Goal: Answer question/provide support: Share knowledge or assist other users

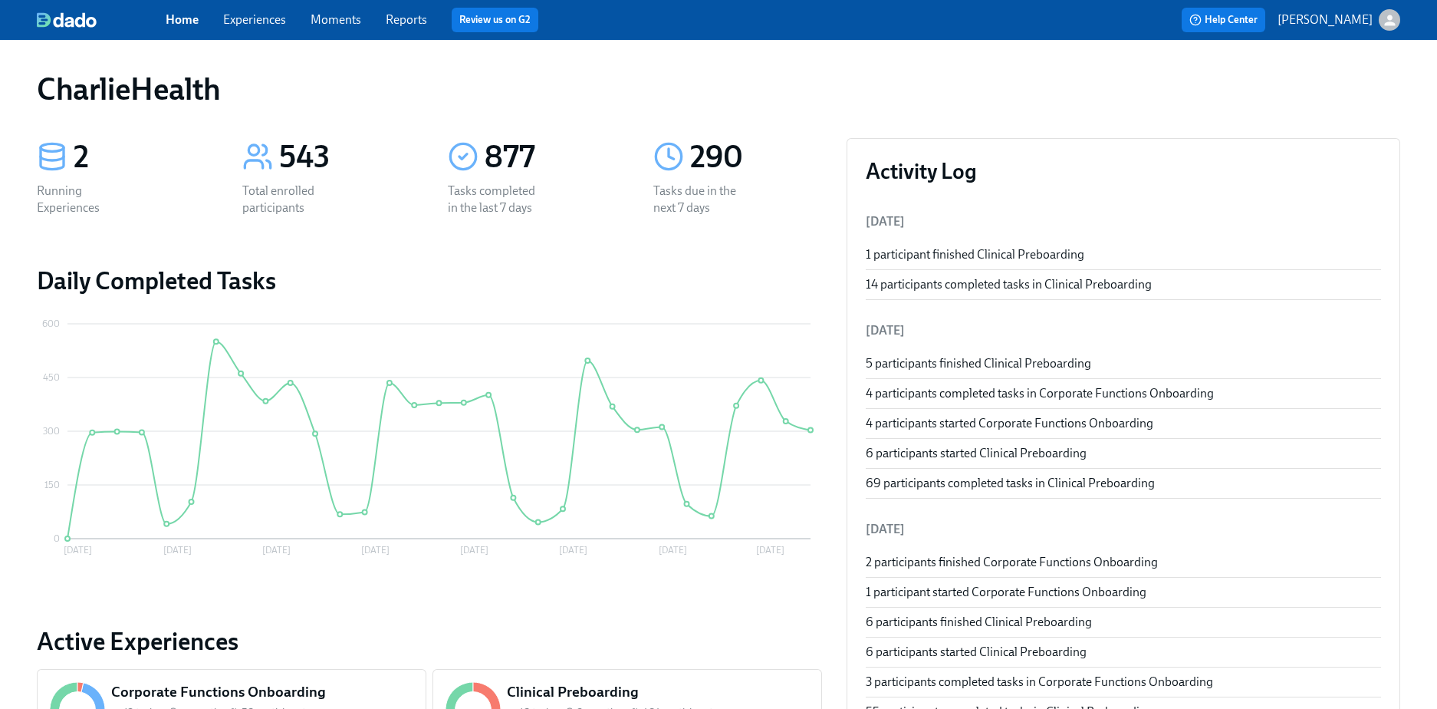
click at [240, 12] on span "Experiences" at bounding box center [254, 20] width 63 height 17
click at [232, 15] on link "Experiences" at bounding box center [254, 19] width 63 height 15
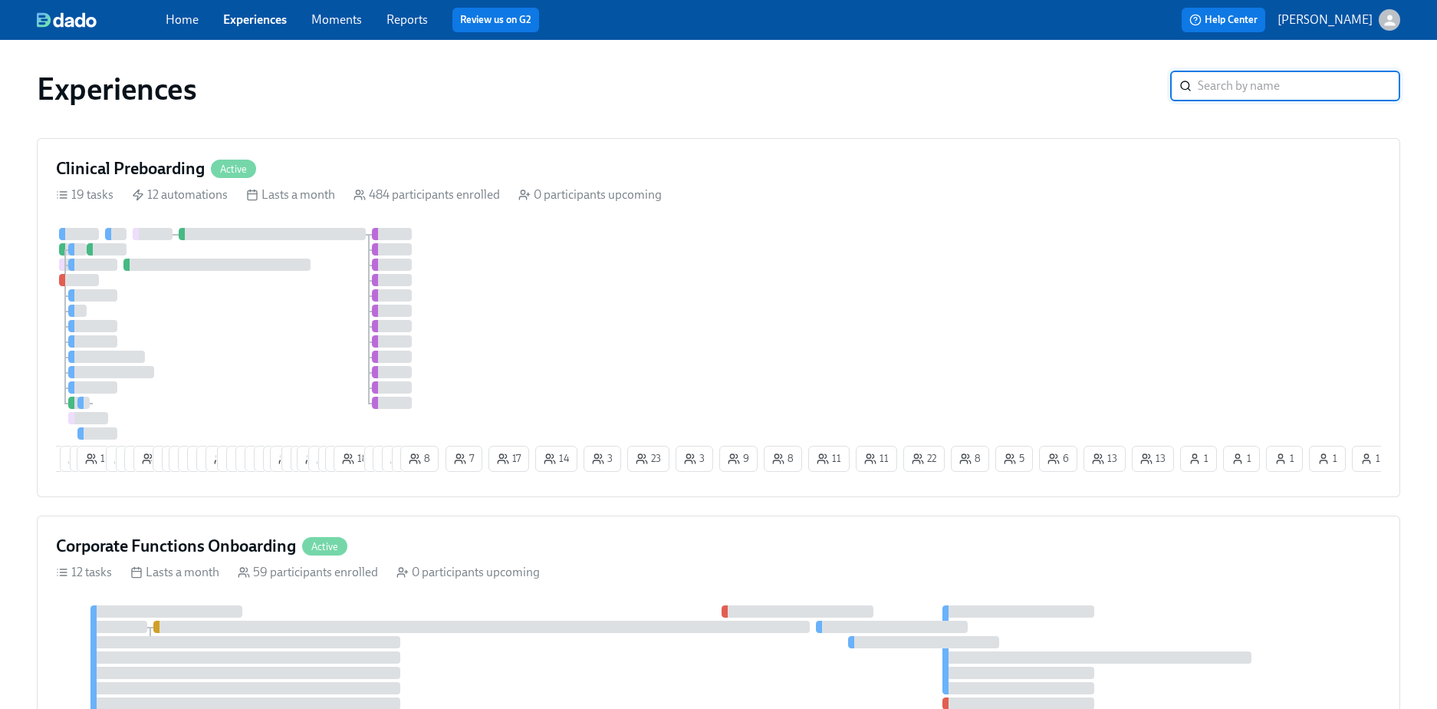
scroll to position [184, 0]
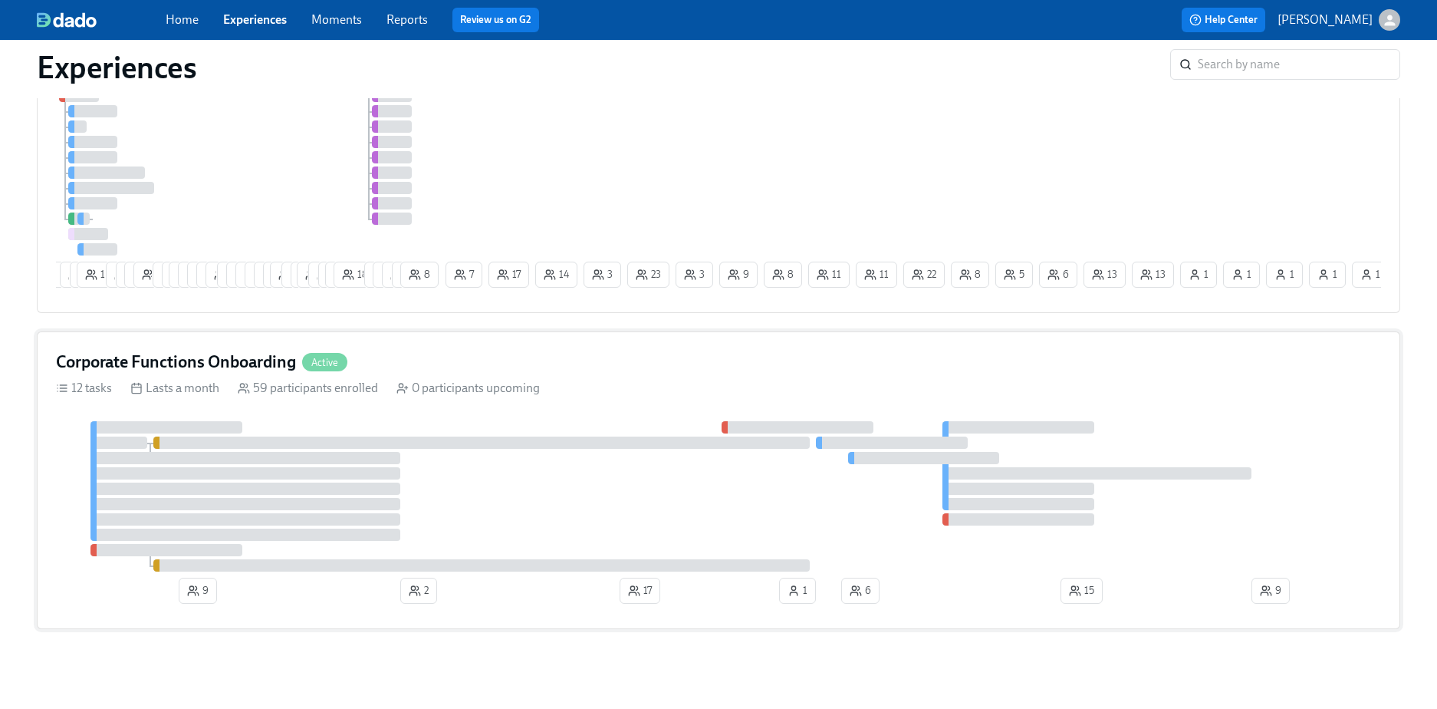
click at [563, 363] on div "Corporate Functions Onboarding Active" at bounding box center [718, 361] width 1325 height 23
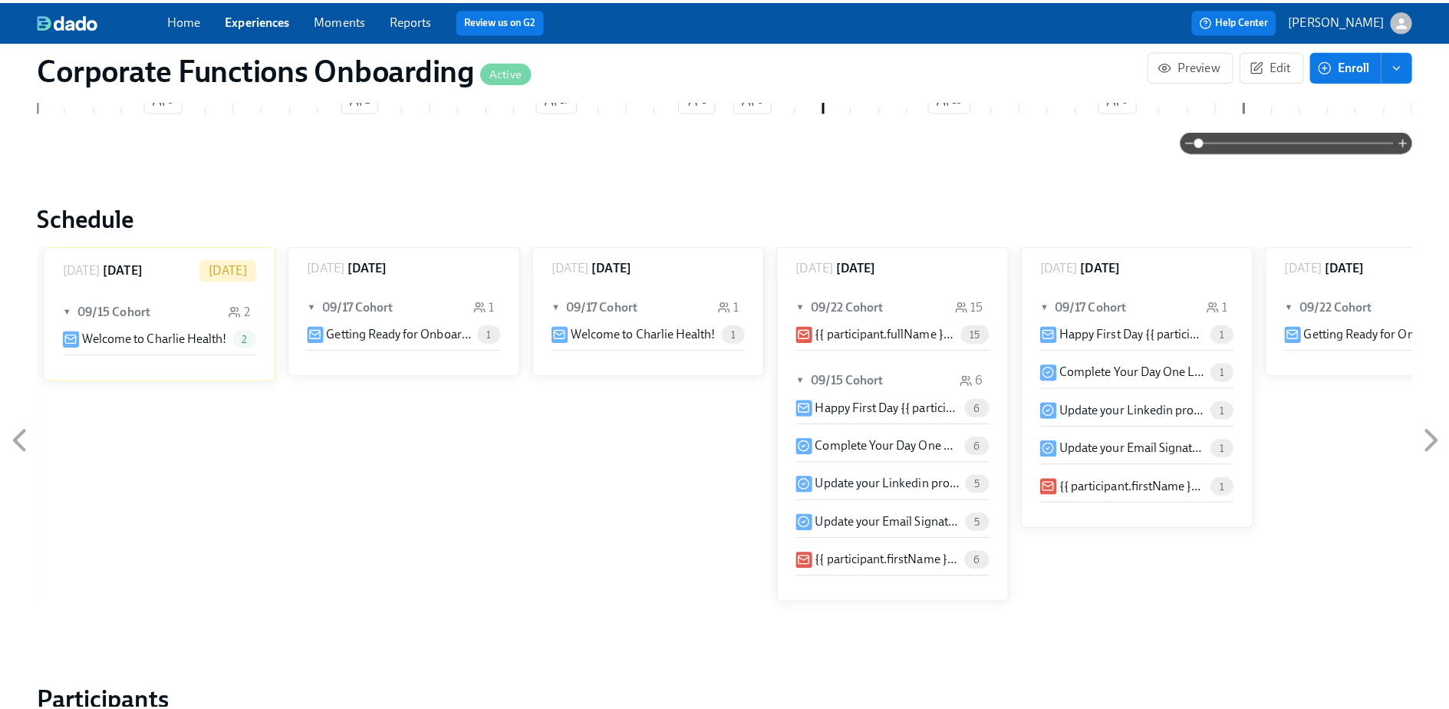
scroll to position [1270, 0]
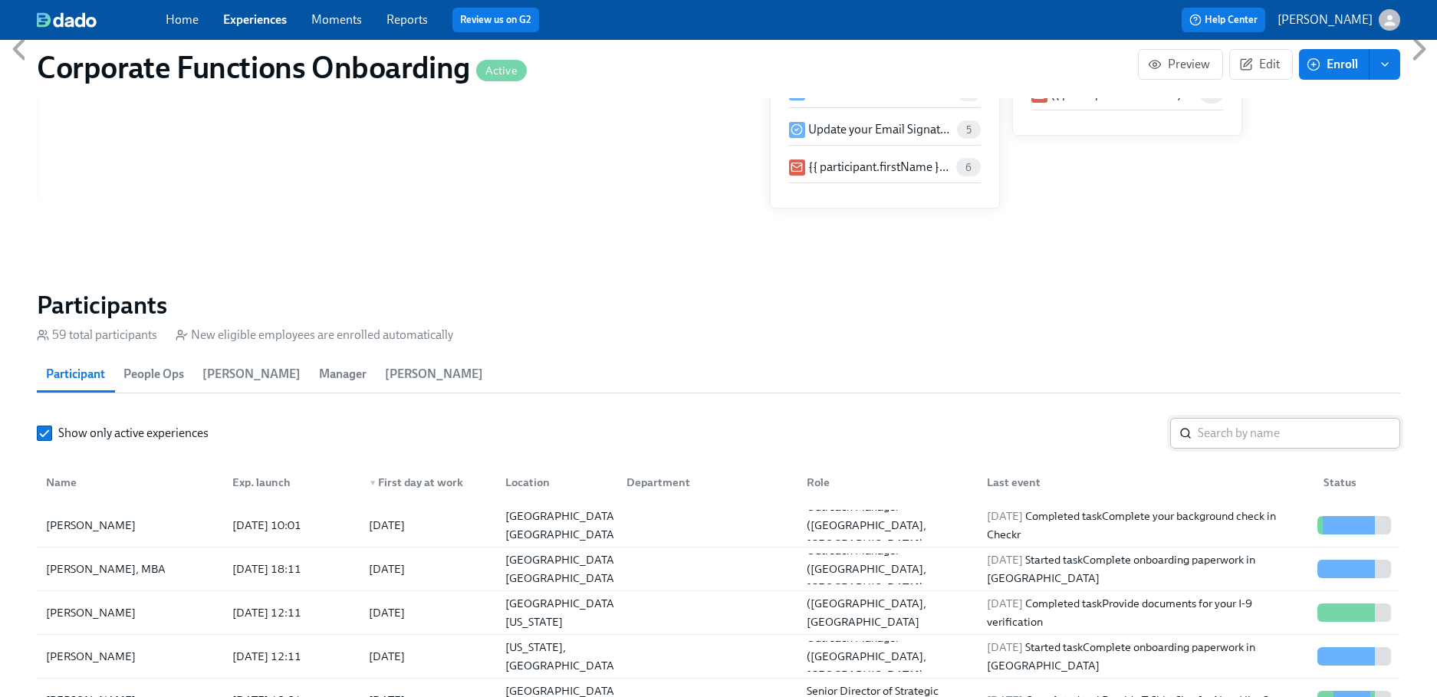
click at [1239, 433] on input "search" at bounding box center [1299, 433] width 202 height 31
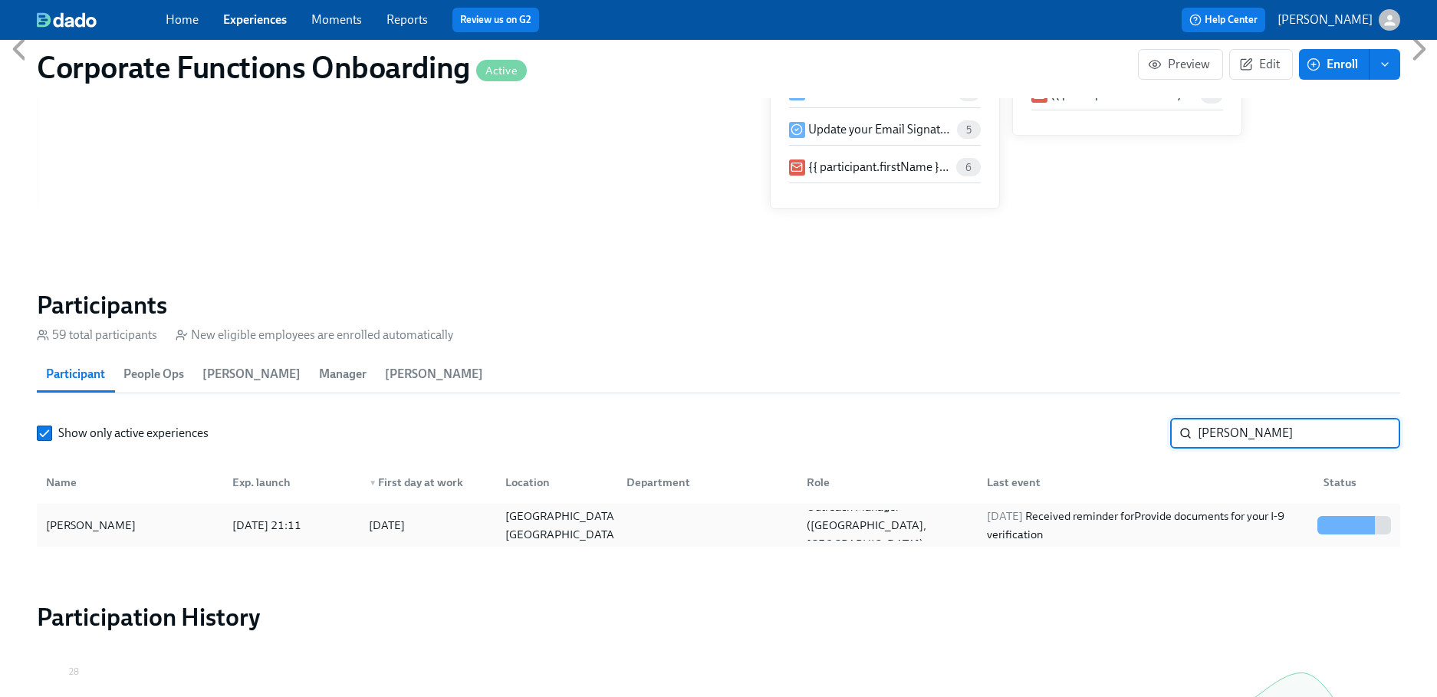
type input "[PERSON_NAME]"
click at [1318, 526] on div at bounding box center [1320, 525] width 5 height 18
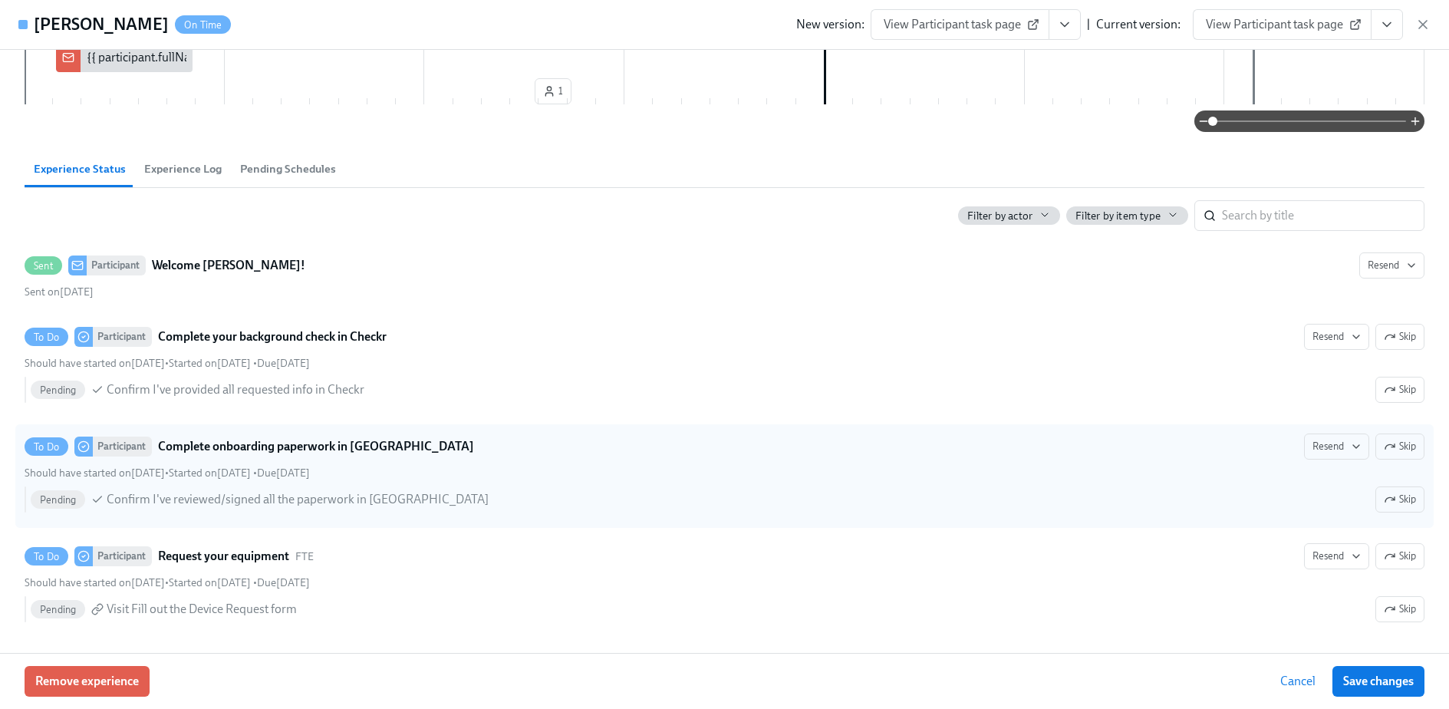
scroll to position [431, 0]
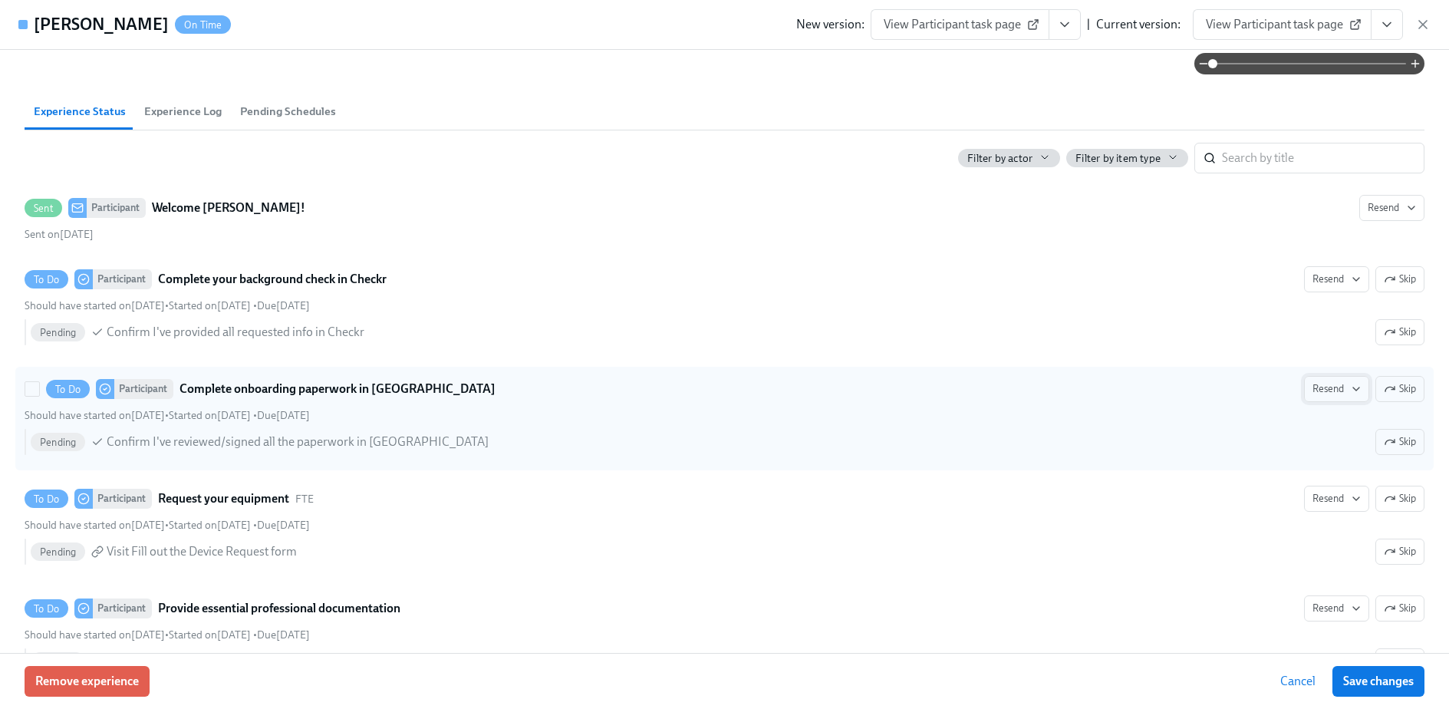
click at [1315, 389] on span "Resend" at bounding box center [1336, 388] width 48 height 15
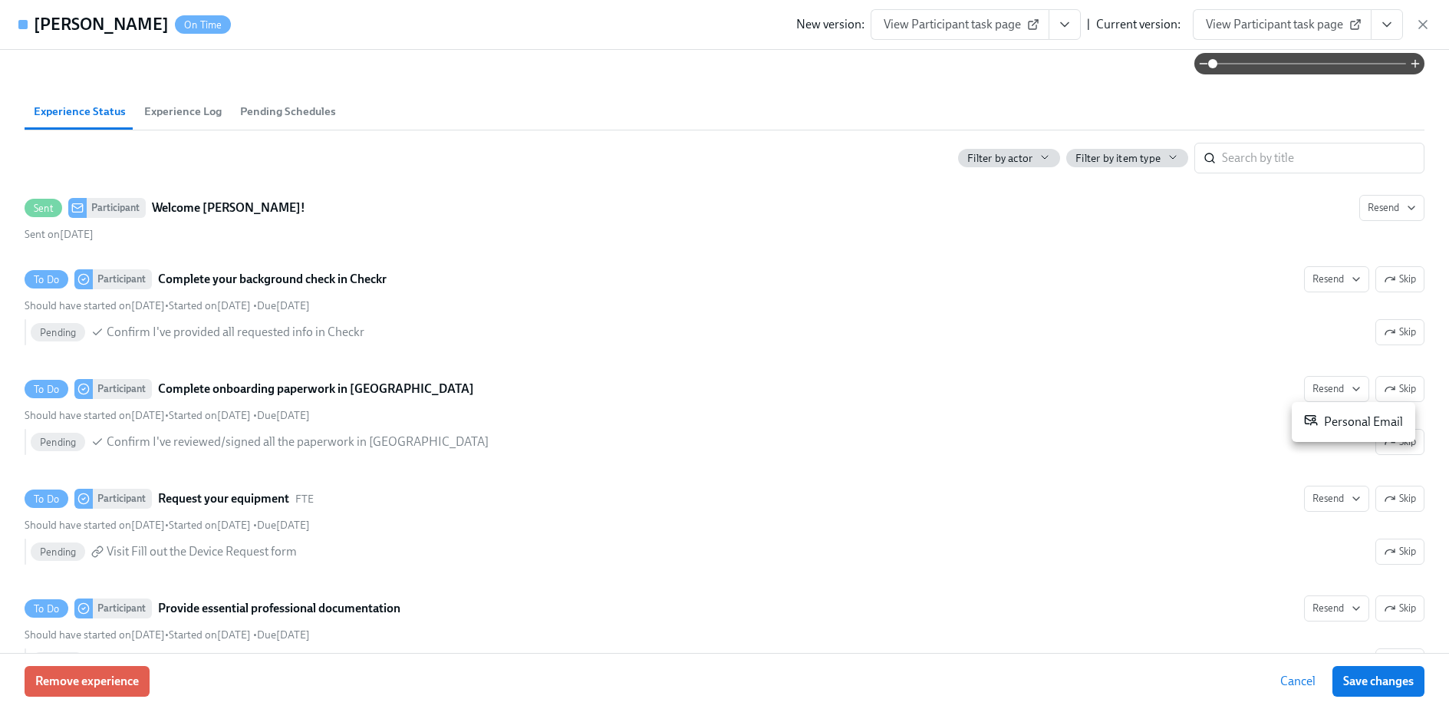
click at [1326, 429] on div "Personal Email" at bounding box center [1353, 422] width 99 height 18
click at [1219, 289] on div at bounding box center [724, 354] width 1449 height 709
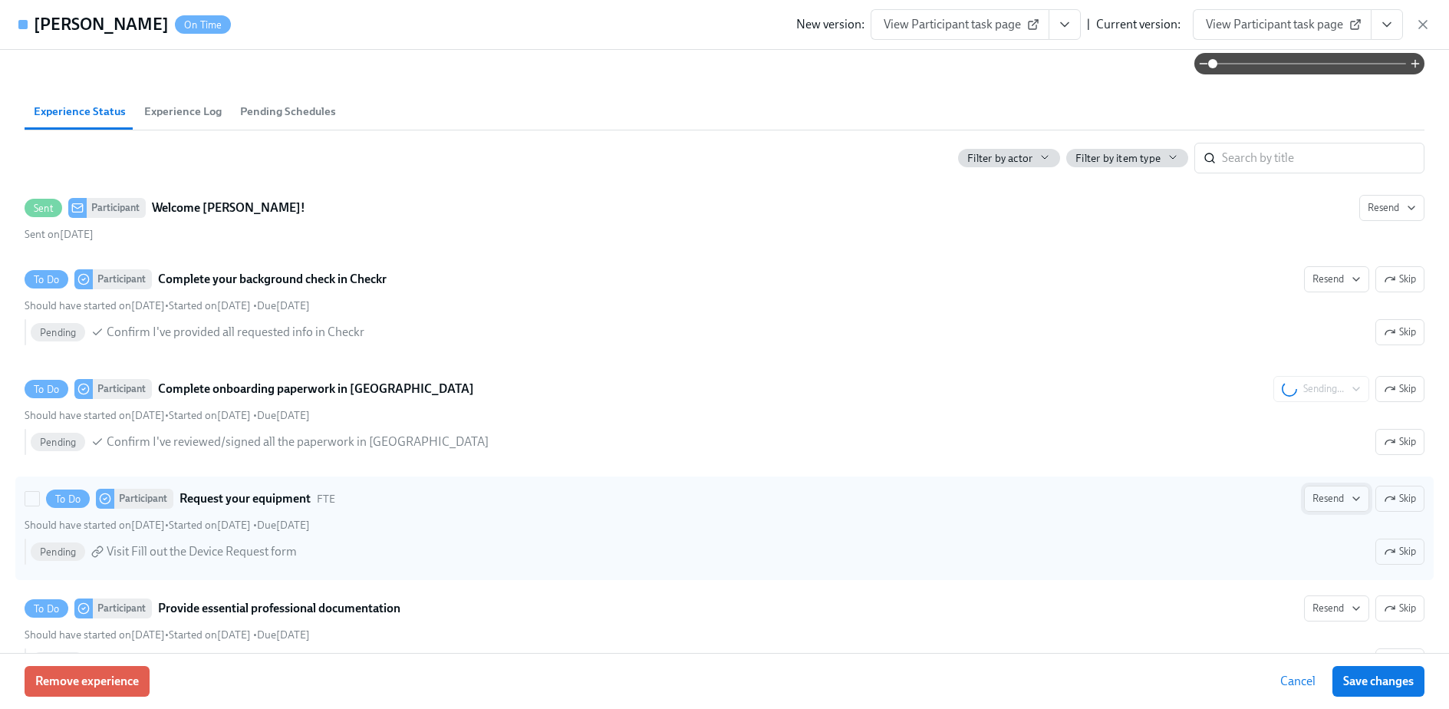
click at [1340, 505] on span "Resend" at bounding box center [1336, 498] width 48 height 15
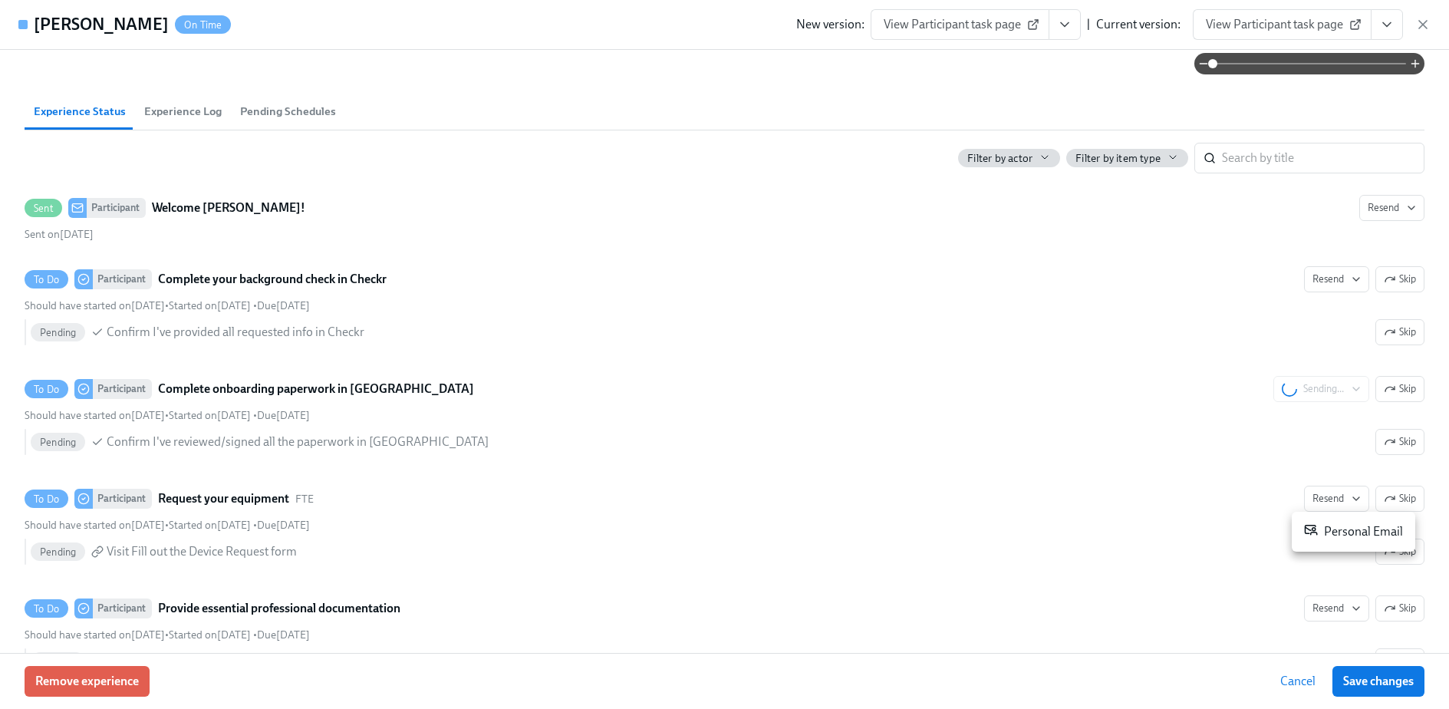
click at [1219, 499] on div at bounding box center [724, 354] width 1449 height 709
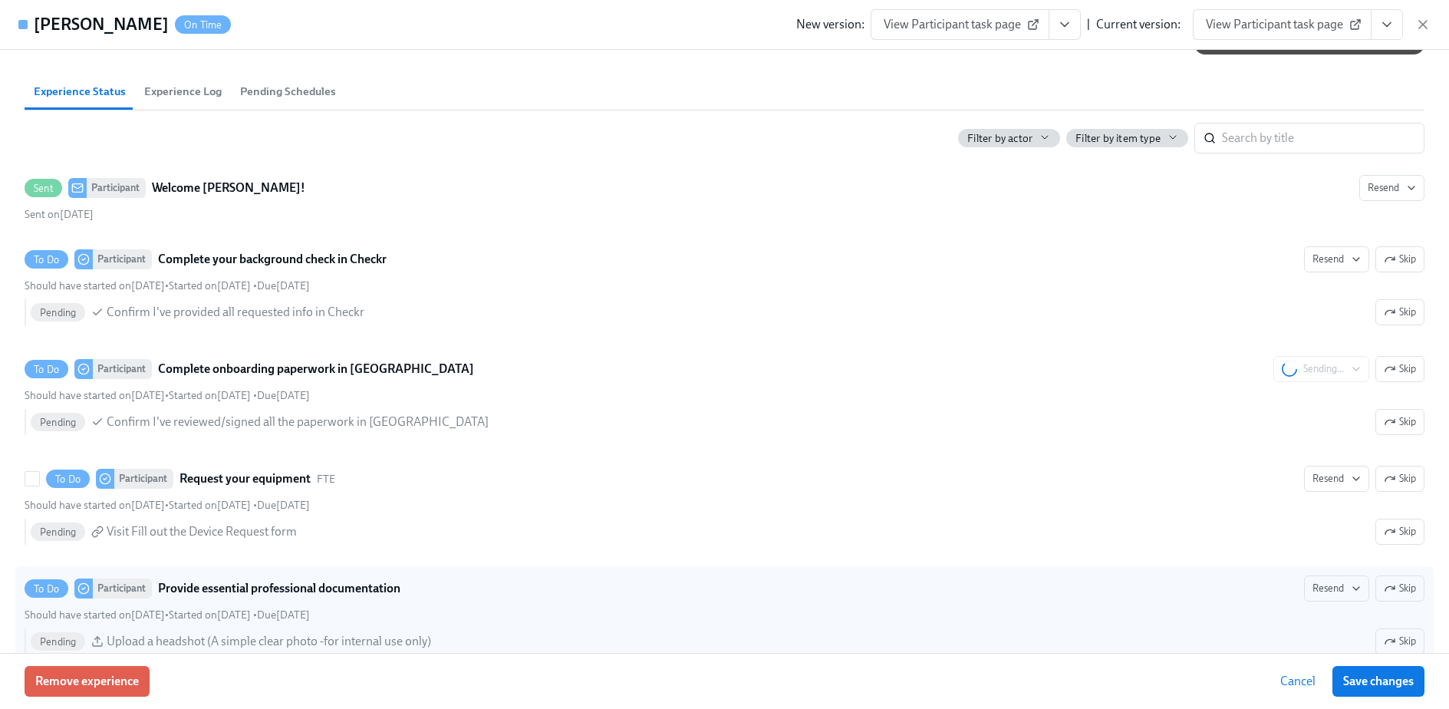
scroll to position [469, 0]
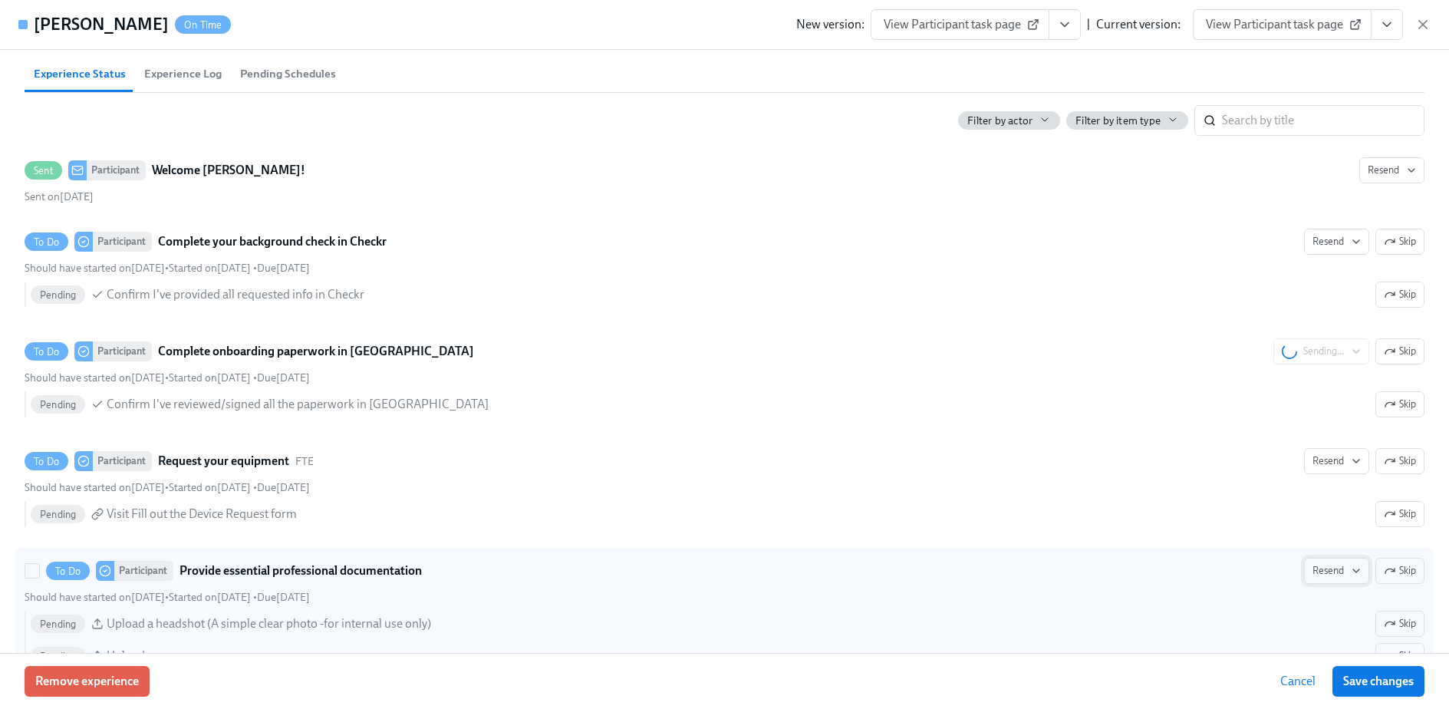
click at [1320, 561] on button "Resend" at bounding box center [1336, 571] width 65 height 26
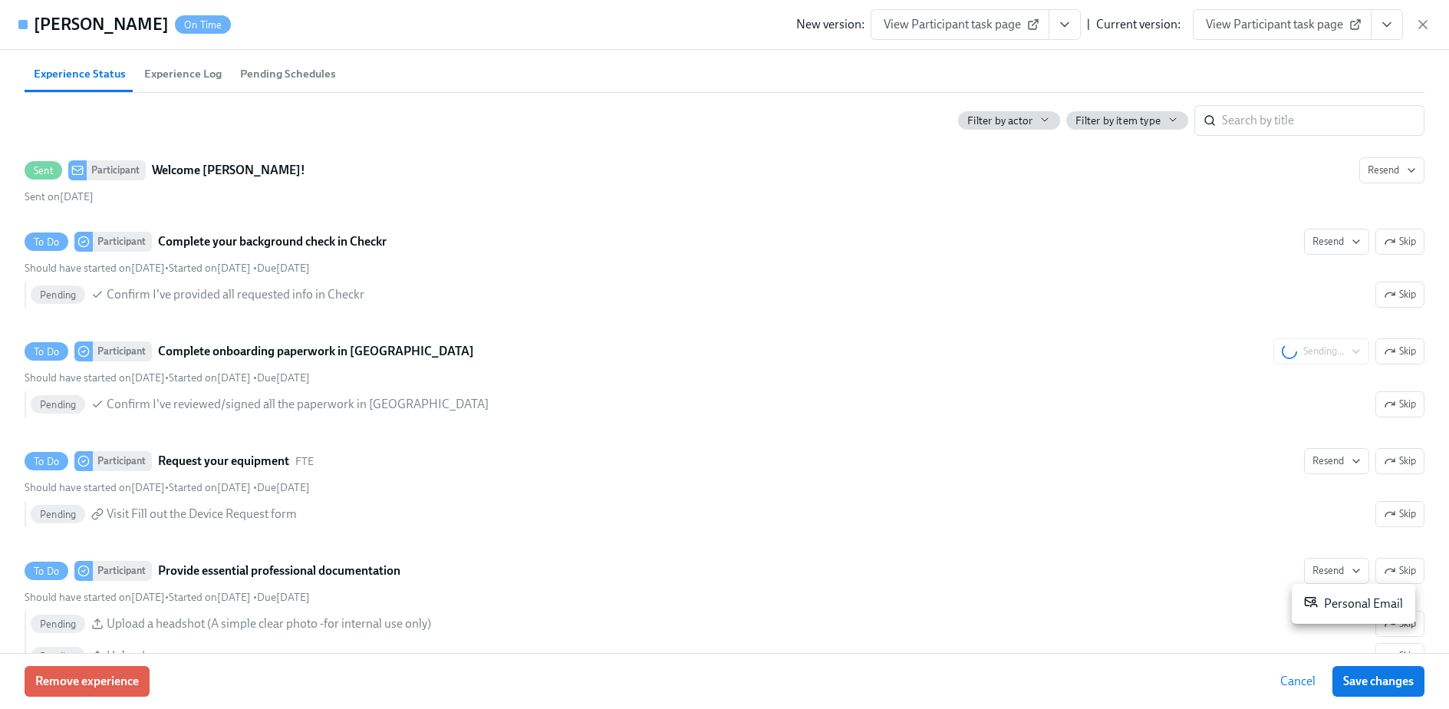
click at [1324, 607] on div "Personal Email" at bounding box center [1353, 603] width 99 height 18
drag, startPoint x: 1440, startPoint y: 222, endPoint x: 1440, endPoint y: 237, distance: 14.6
click at [1440, 237] on div at bounding box center [724, 354] width 1449 height 709
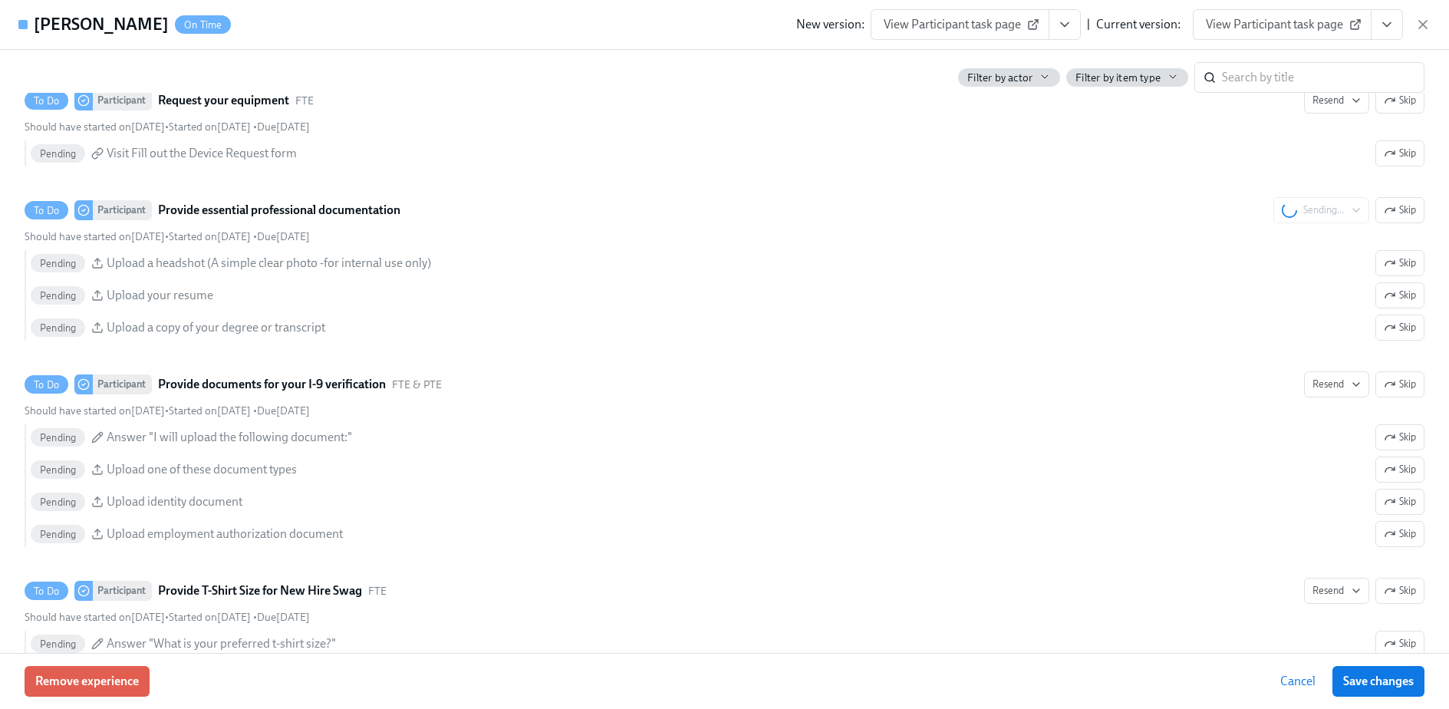
scroll to position [832, 0]
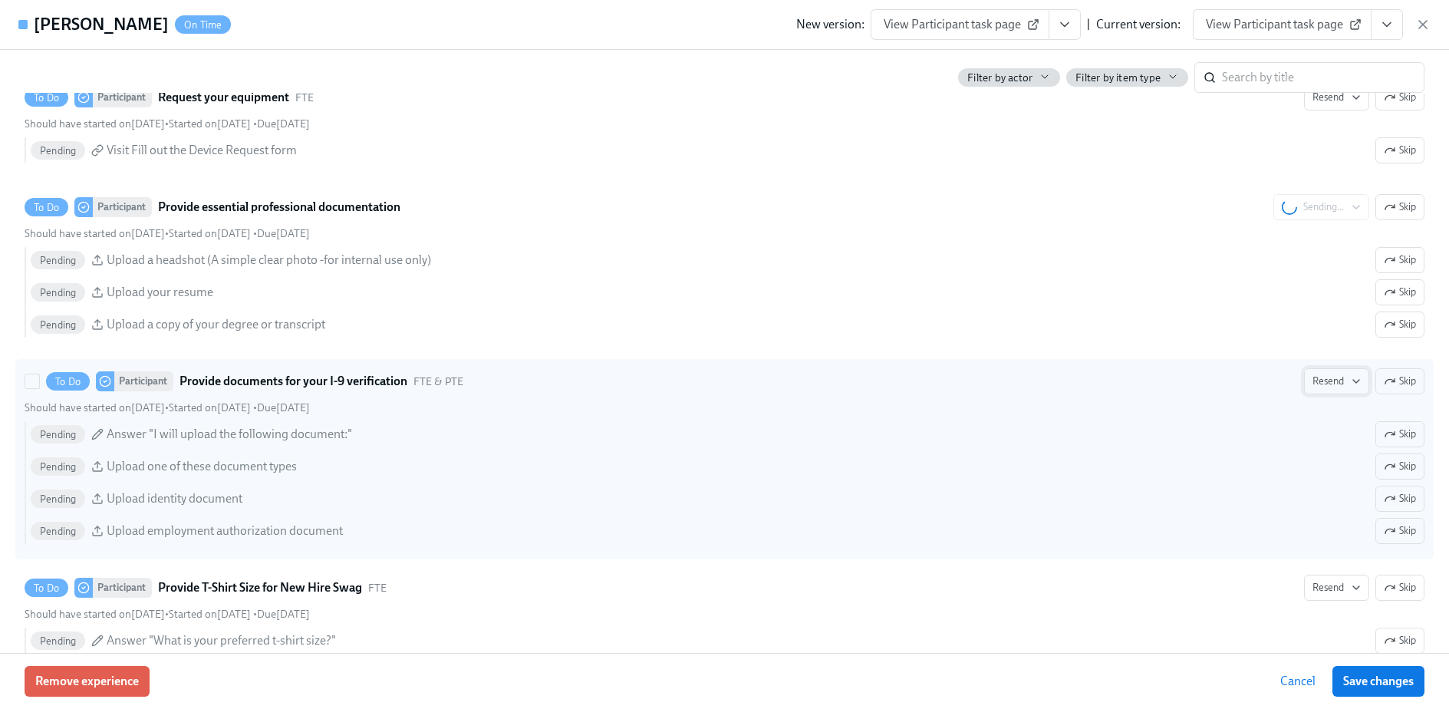
click at [1329, 381] on span "Resend" at bounding box center [1336, 380] width 48 height 15
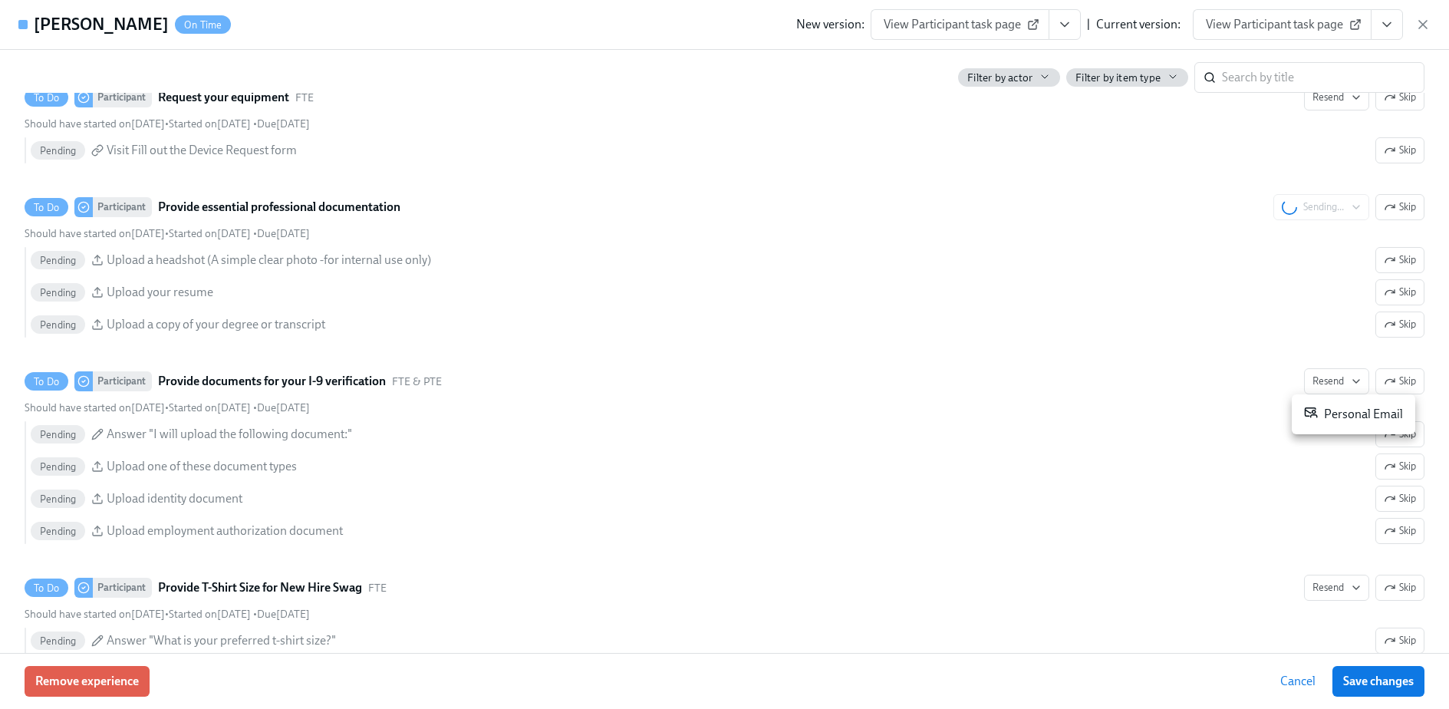
click at [1351, 407] on div "Personal Email" at bounding box center [1353, 414] width 99 height 18
drag, startPoint x: 1443, startPoint y: 304, endPoint x: 1444, endPoint y: 331, distance: 26.1
click at [1444, 331] on div at bounding box center [724, 354] width 1449 height 709
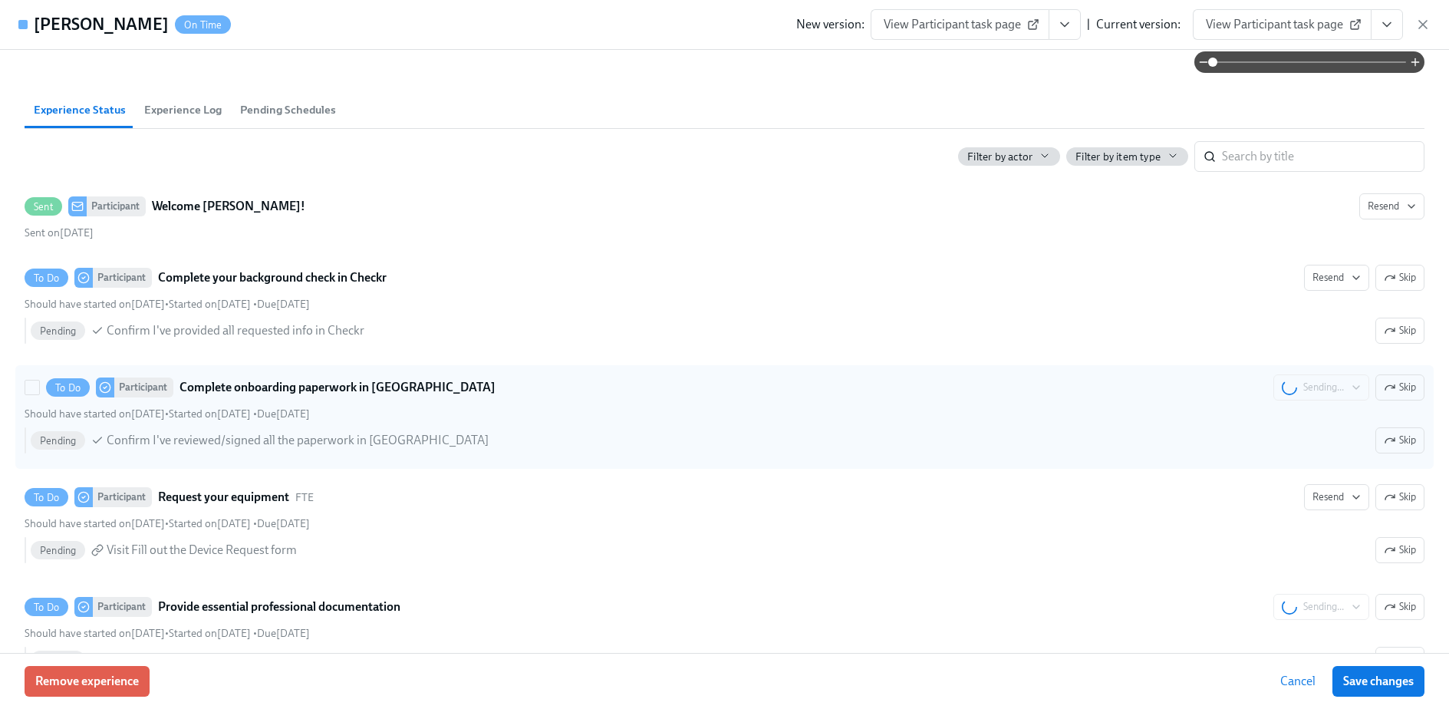
scroll to position [452, 0]
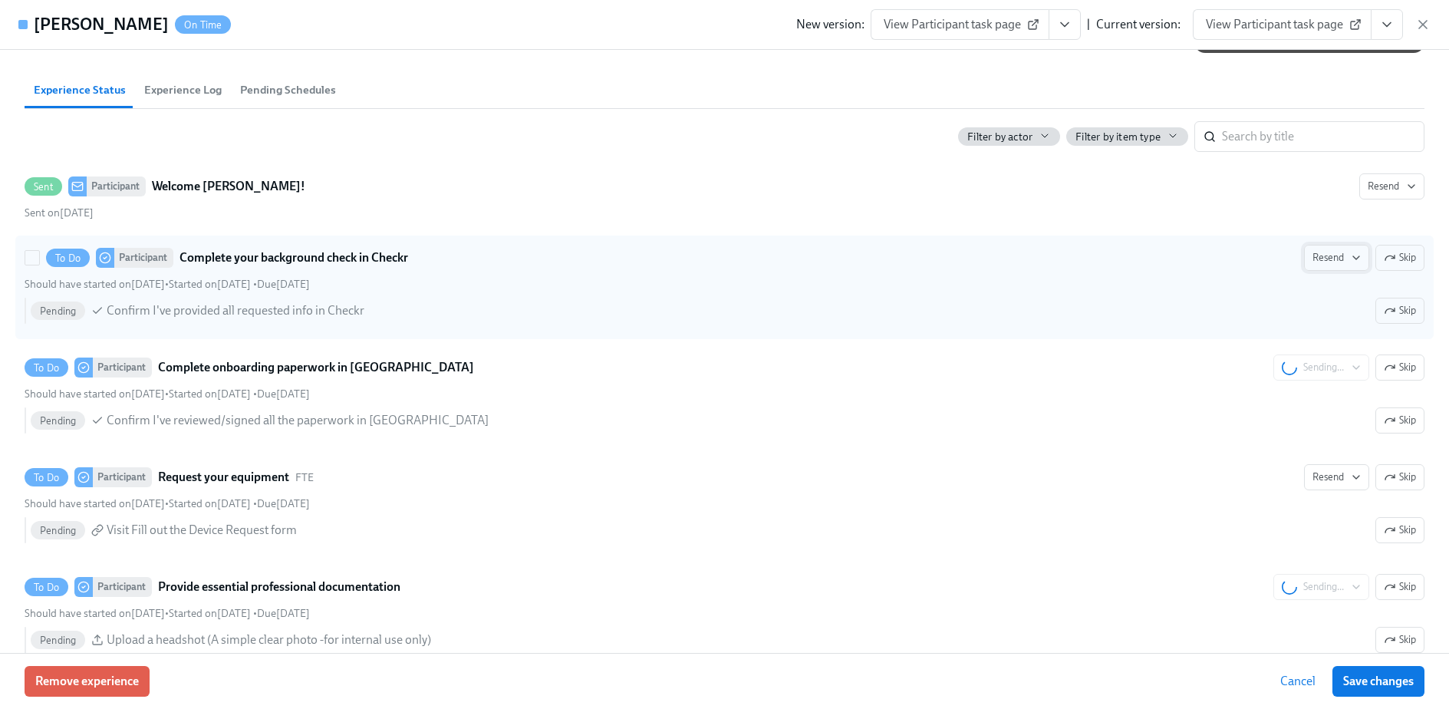
click at [1335, 258] on span "Resend" at bounding box center [1336, 257] width 48 height 15
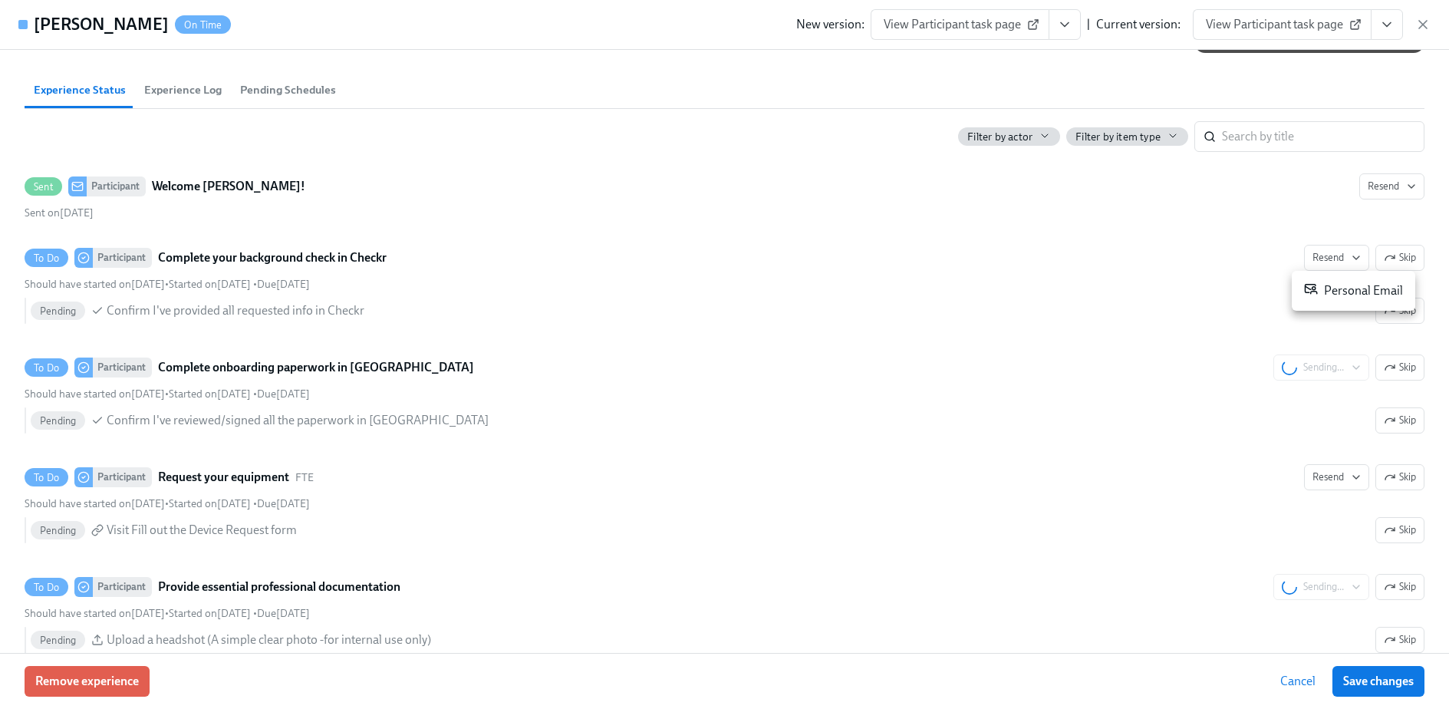
click at [1308, 373] on div at bounding box center [724, 354] width 1449 height 709
